Goal: Task Accomplishment & Management: Manage account settings

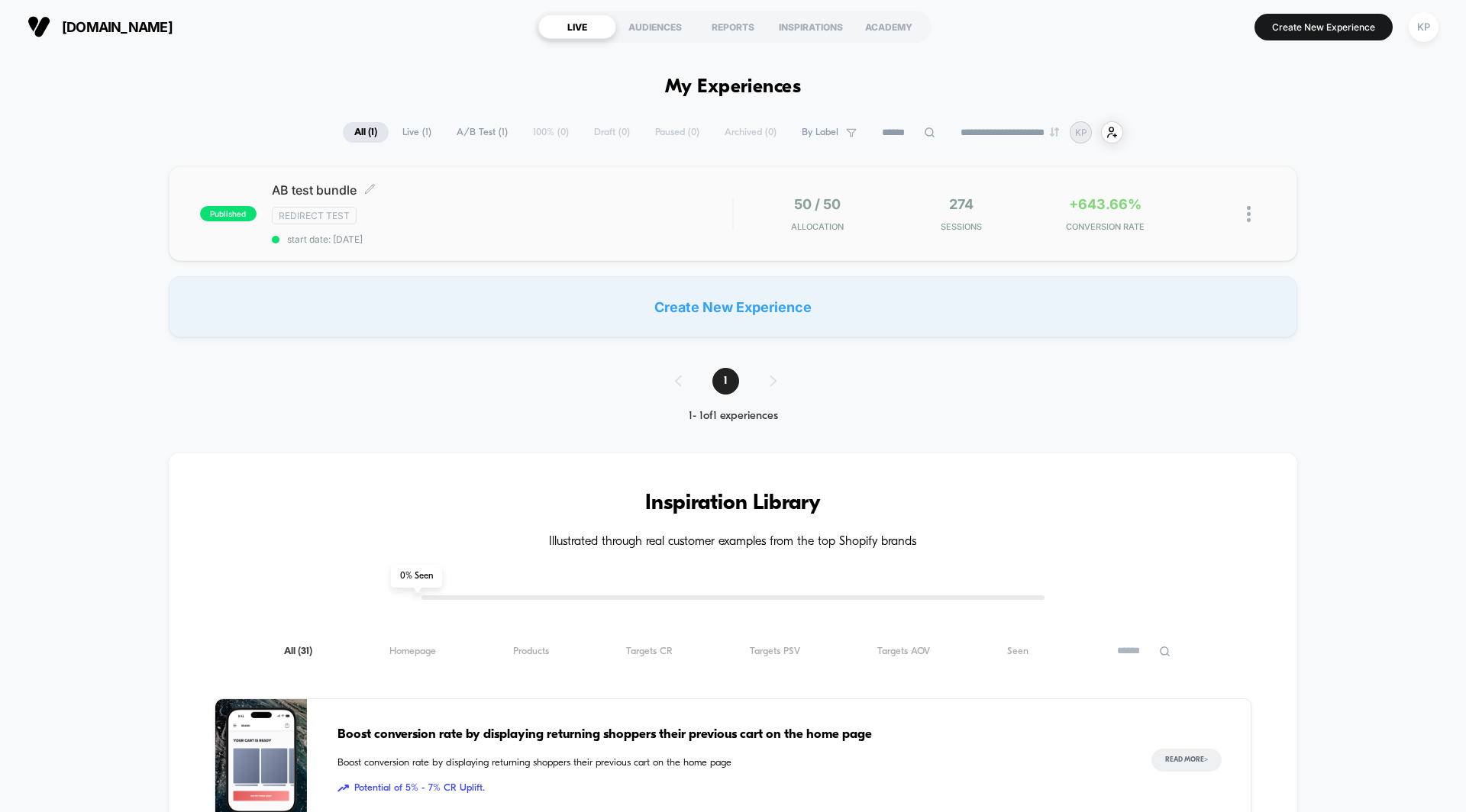
click at [329, 191] on span "AB test bundle Click to edit experience details" at bounding box center [501, 191] width 460 height 16
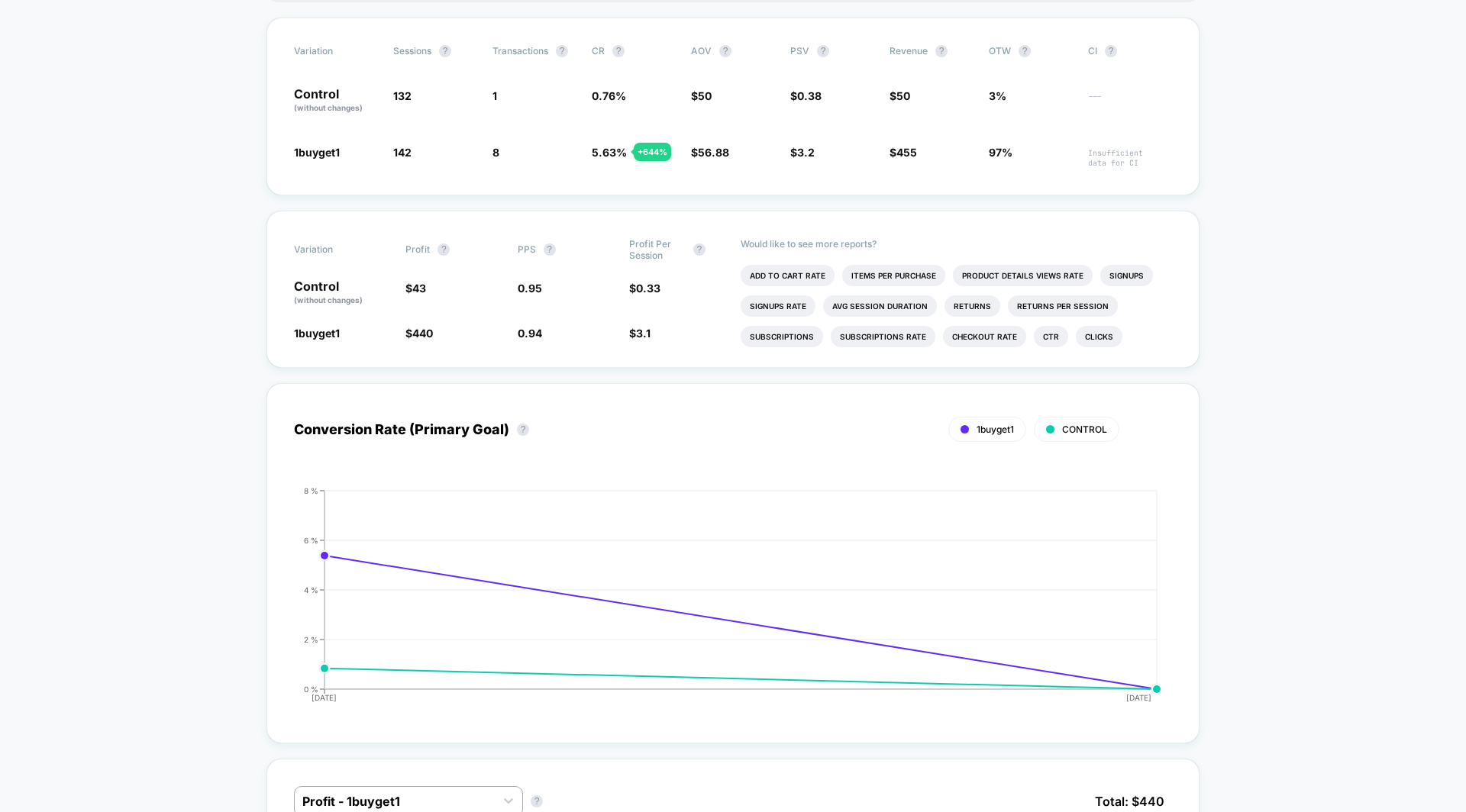
scroll to position [312, 0]
